Goal: Transaction & Acquisition: Purchase product/service

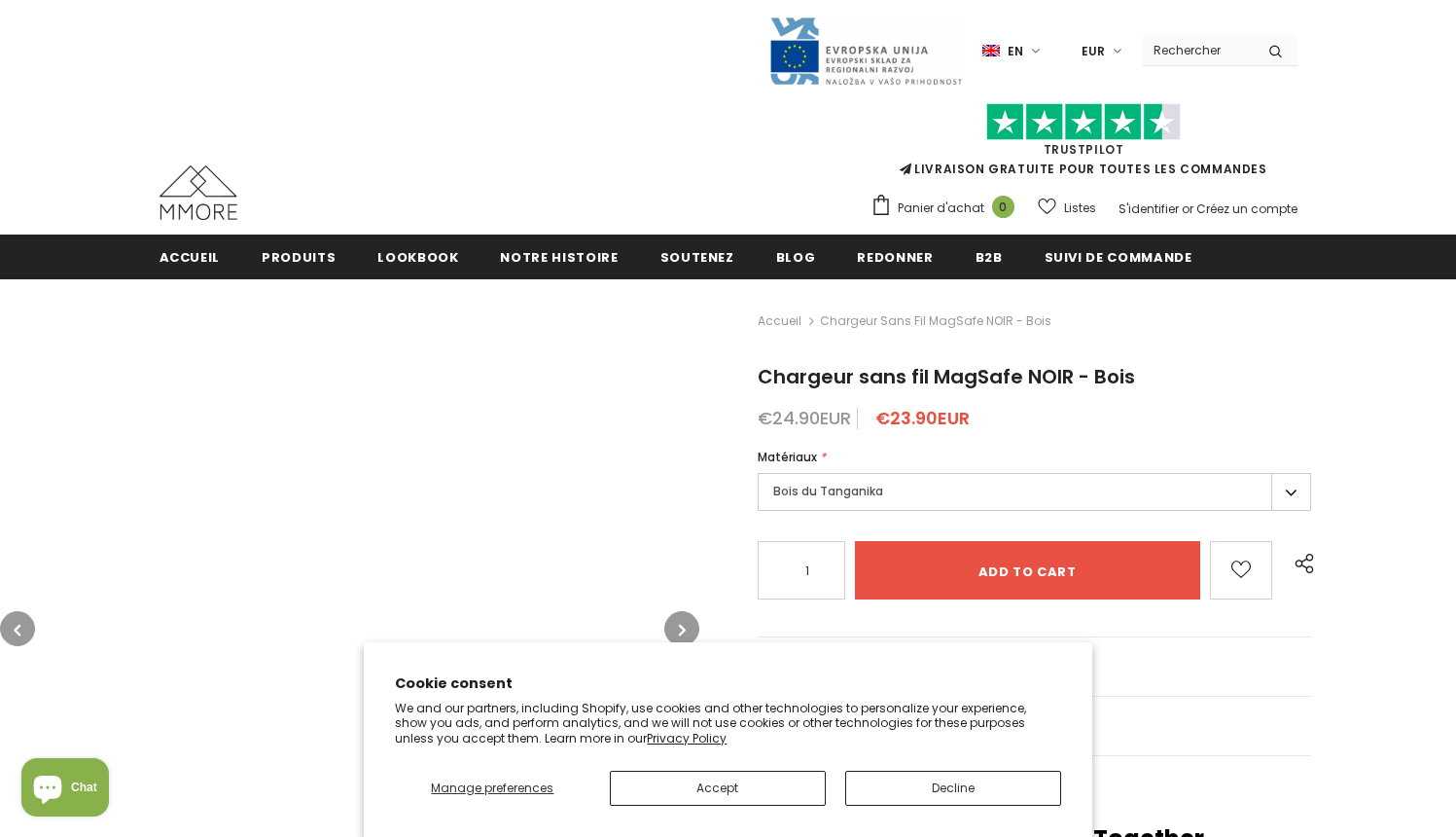
type input "0"
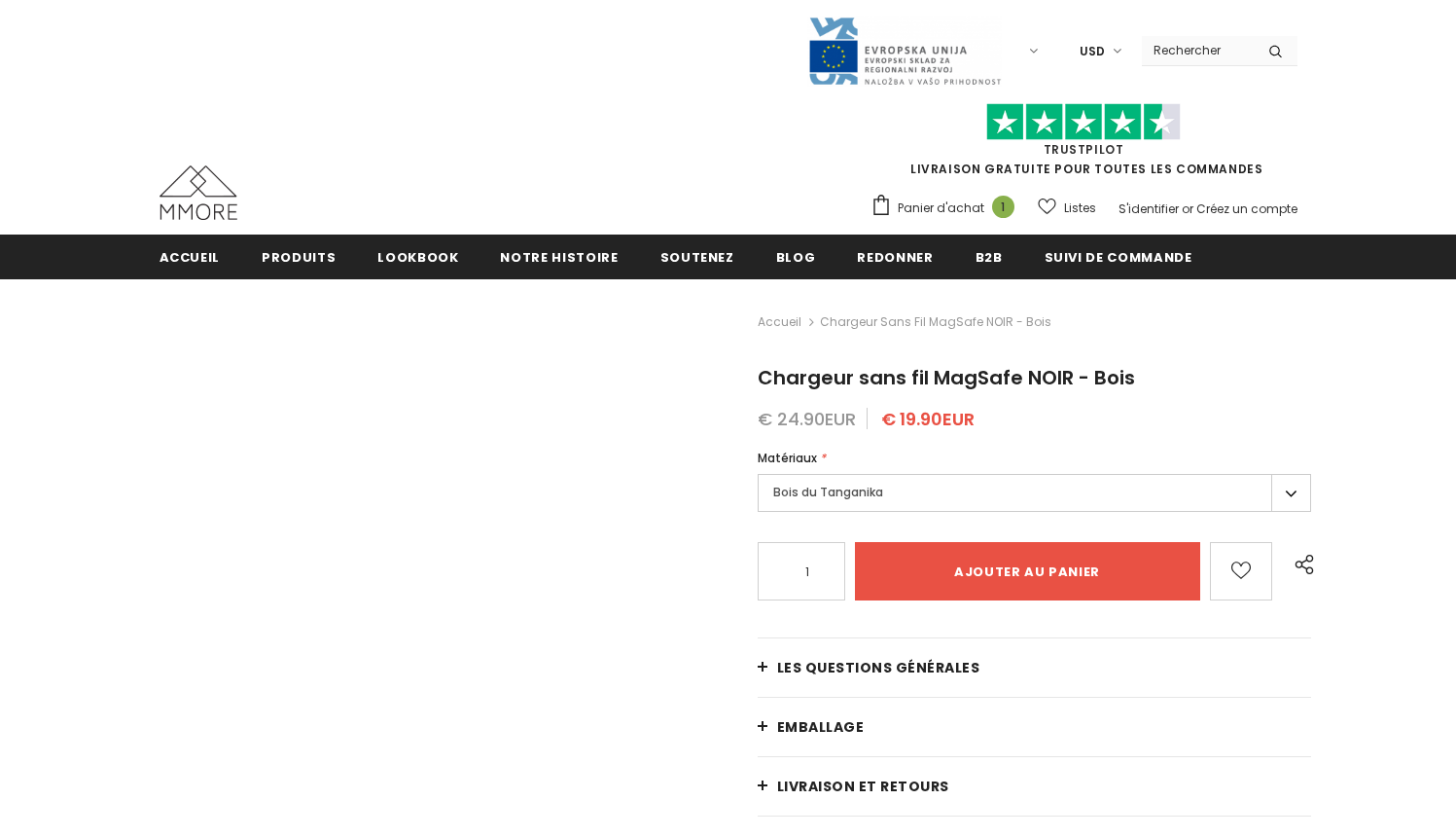
type input "Add to cart"
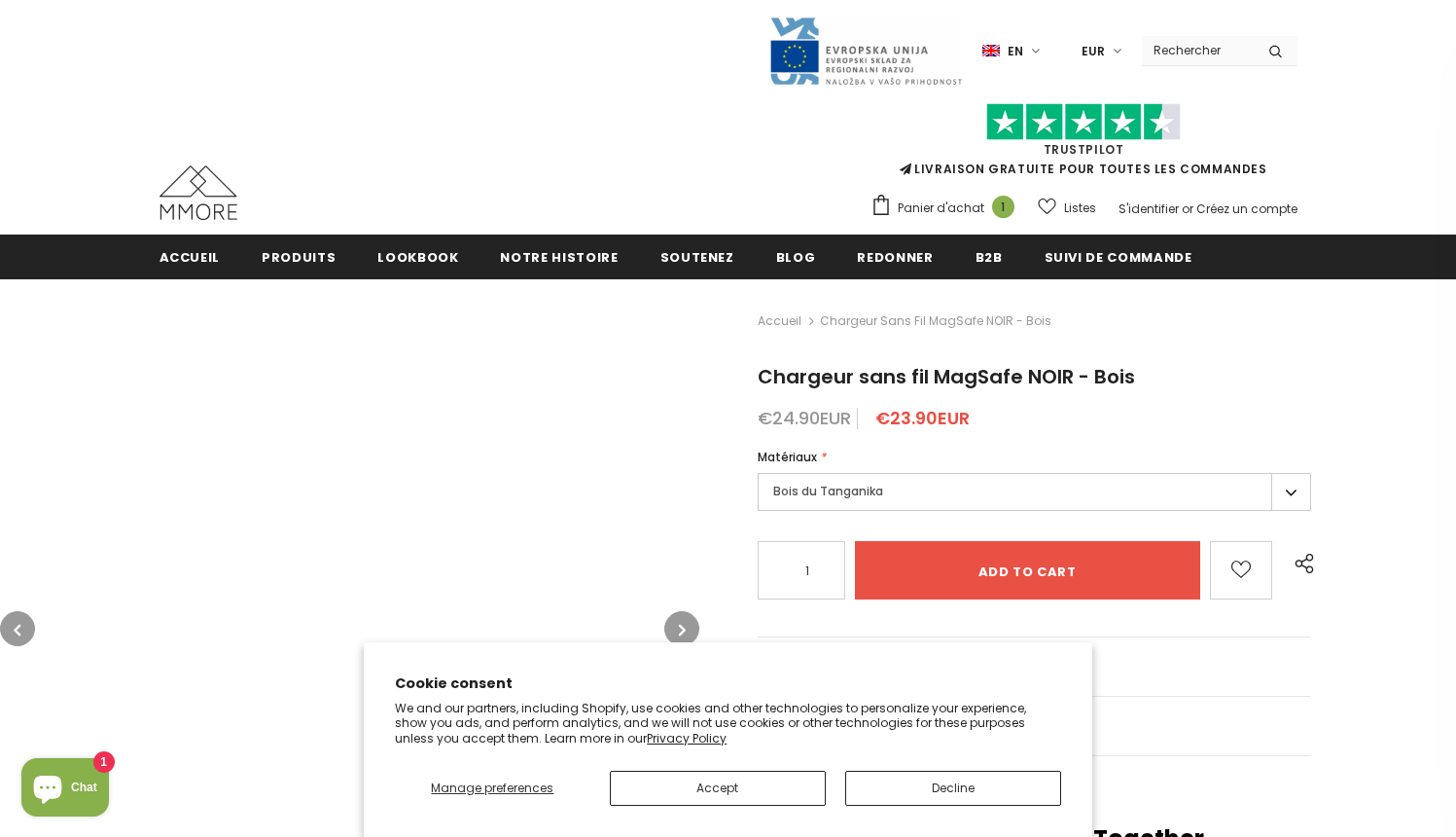
type input "0"
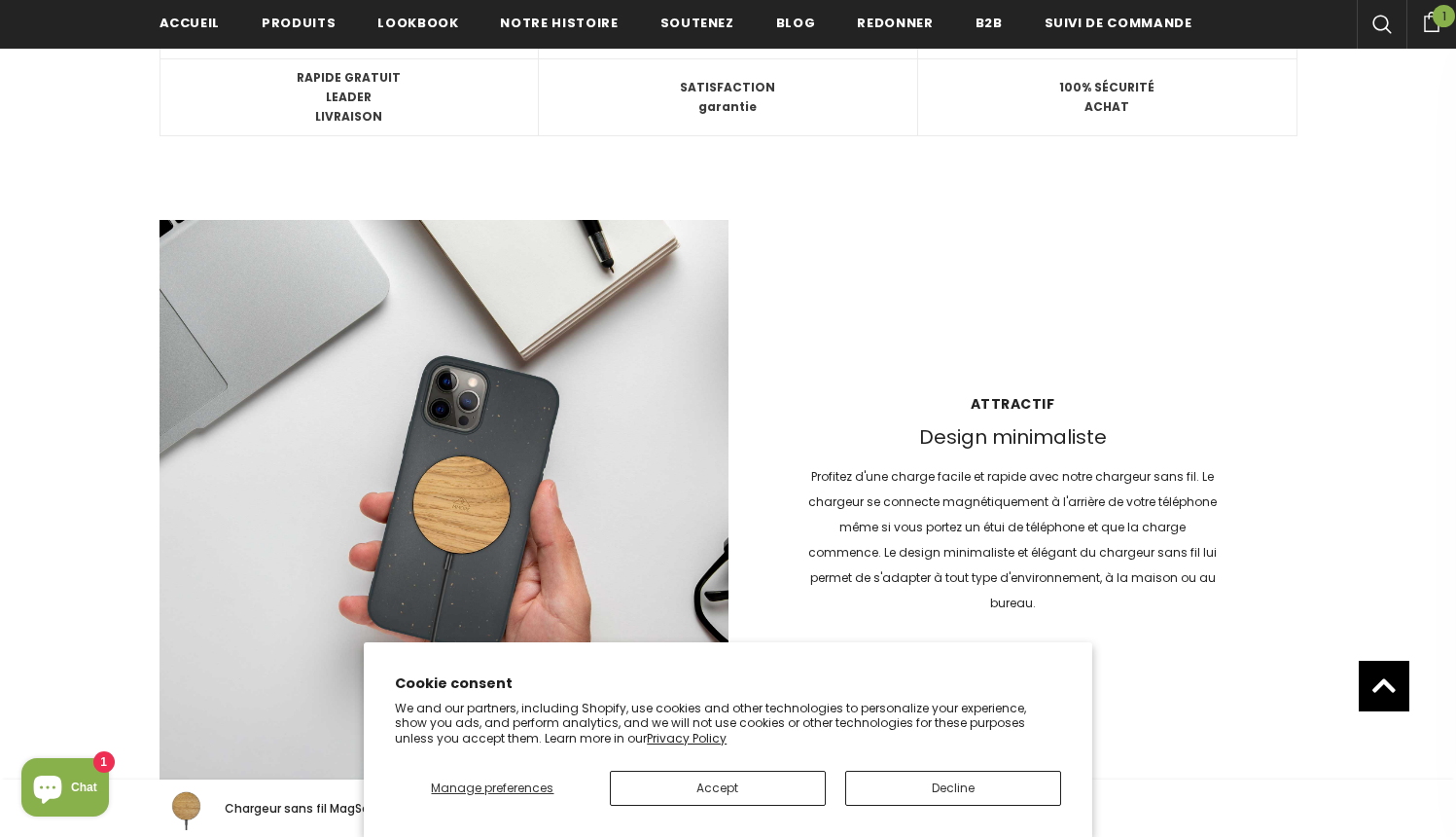
scroll to position [2511, 0]
